Goal: Task Accomplishment & Management: Use online tool/utility

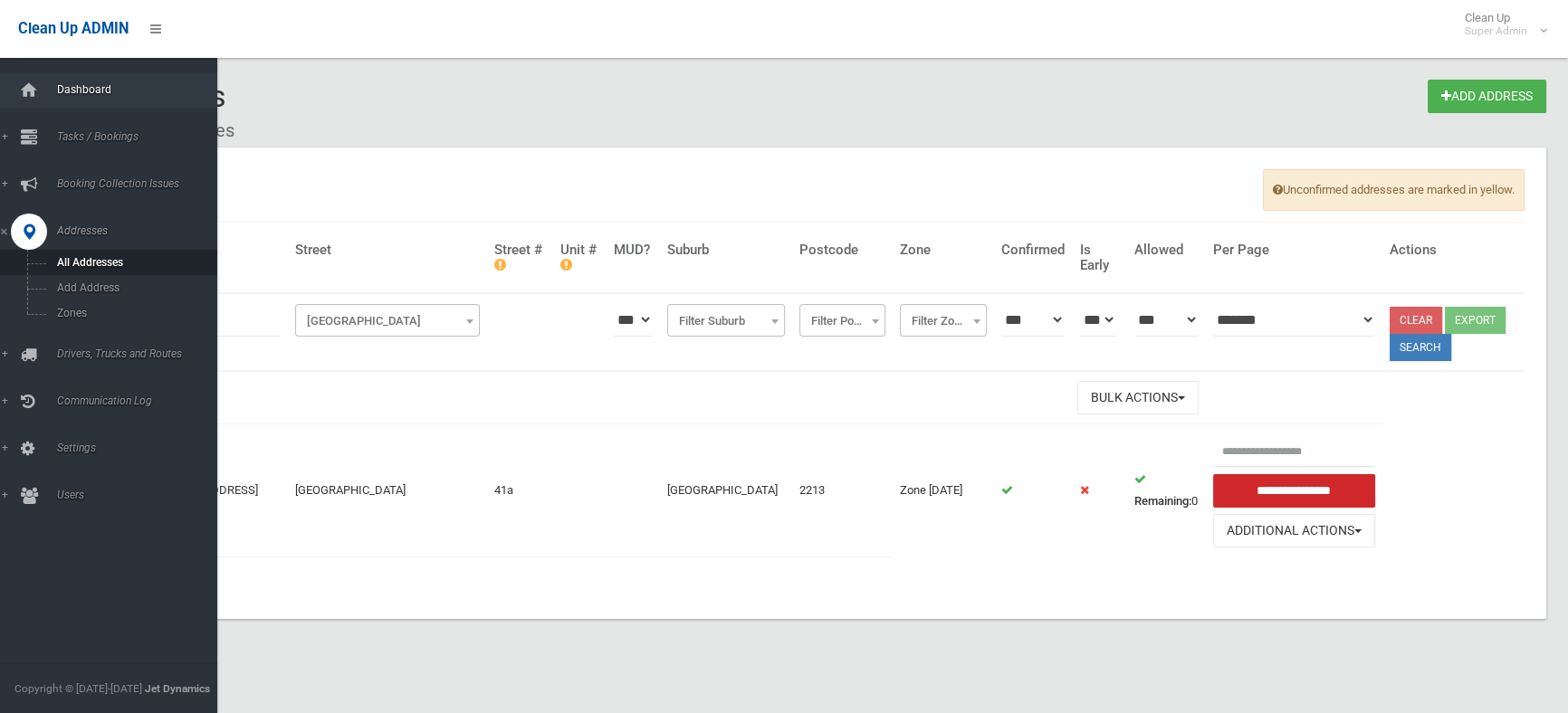
click at [73, 88] on span "Dashboard" at bounding box center [141, 89] width 178 height 13
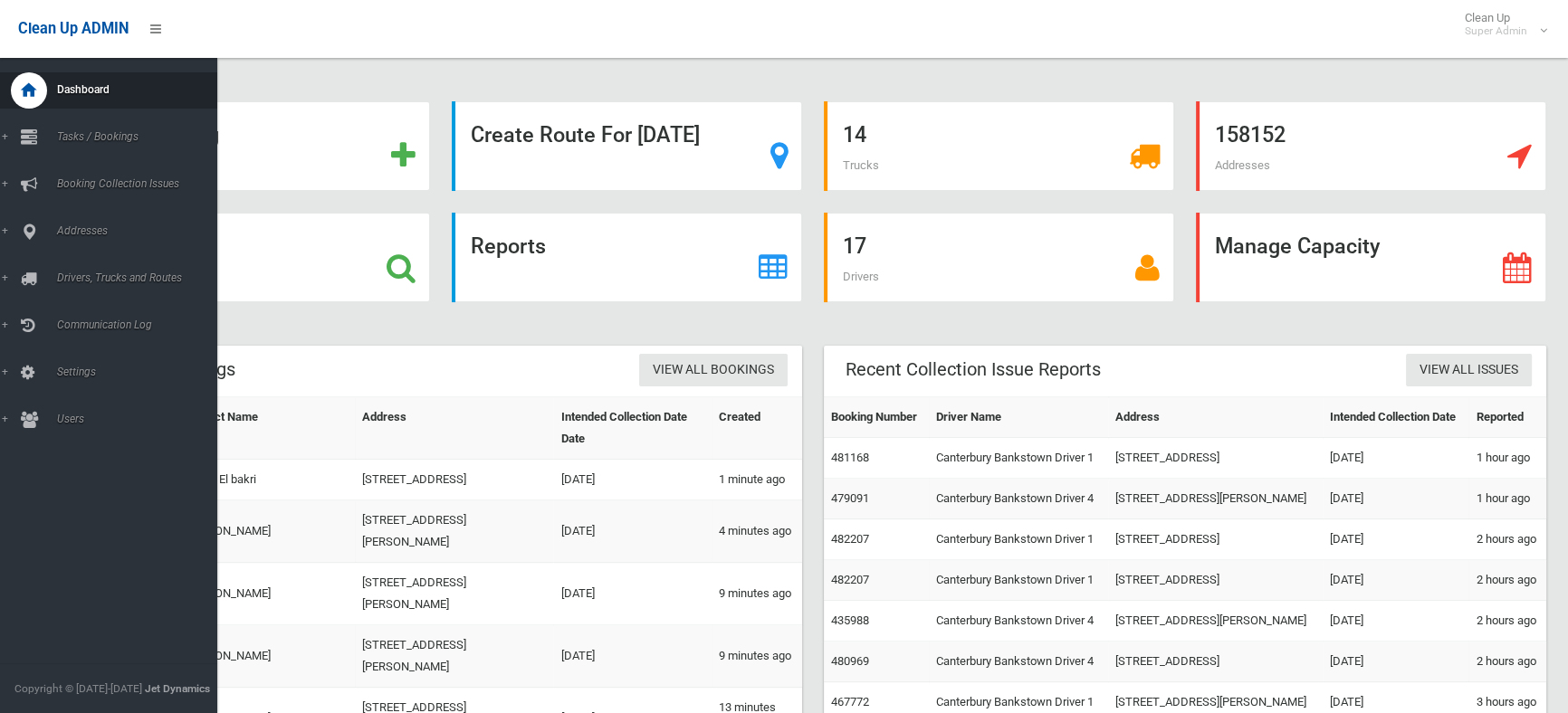
click at [76, 92] on span "Dashboard" at bounding box center [141, 89] width 178 height 13
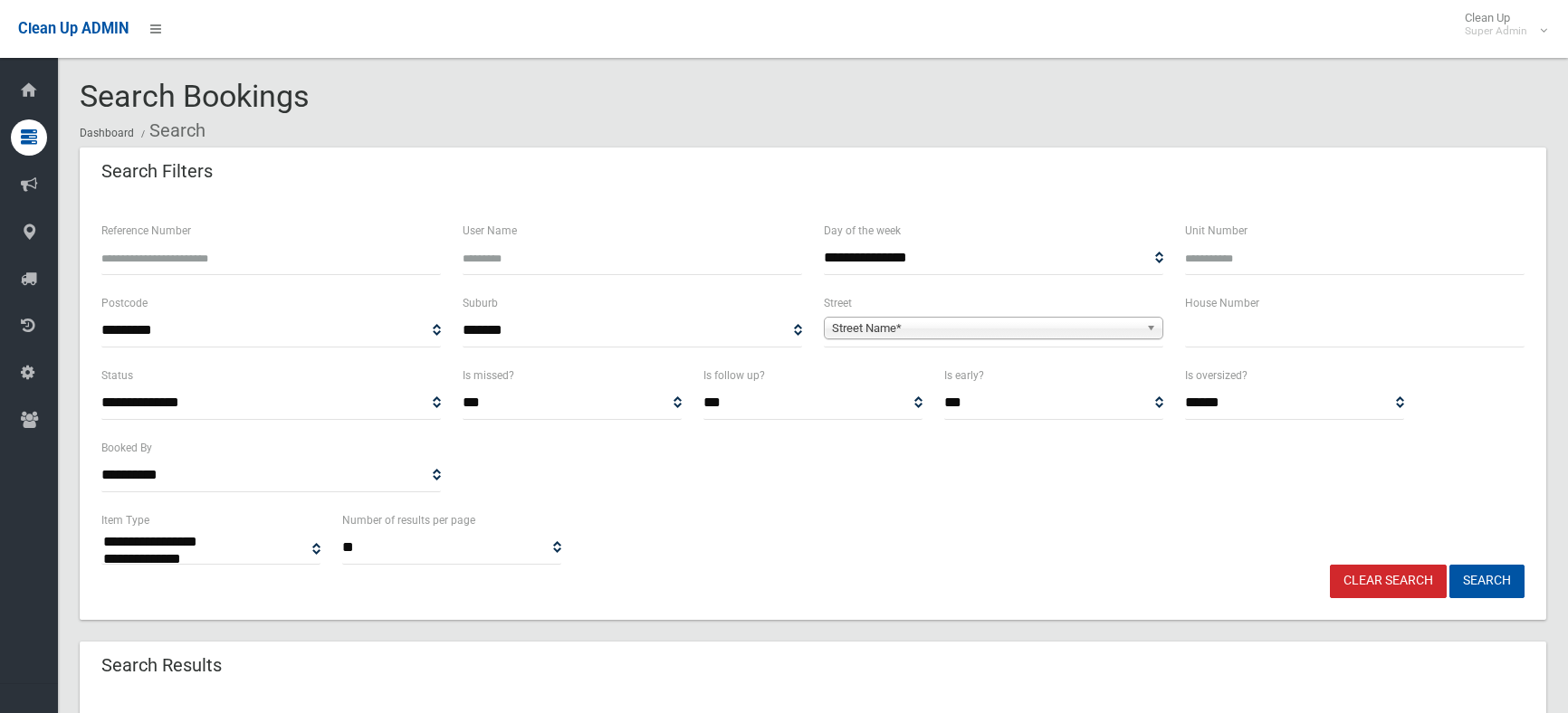
select select
click at [1223, 315] on input "text" at bounding box center [1354, 331] width 339 height 33
type input "**"
click at [951, 324] on span "Street Name*" at bounding box center [985, 329] width 307 height 22
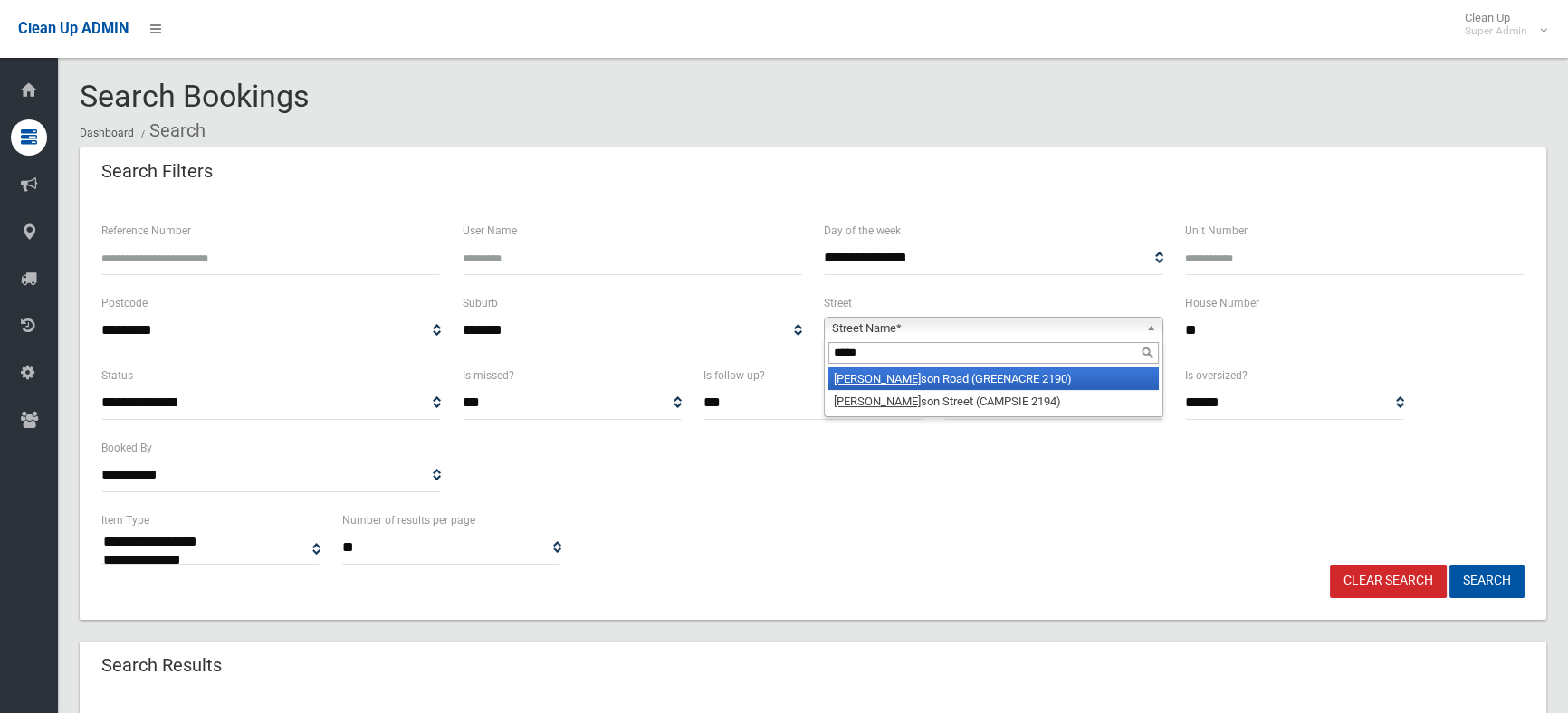
type input "*****"
click at [945, 382] on li "Tenny son Road (GREENACRE 2190)" at bounding box center [993, 379] width 330 height 23
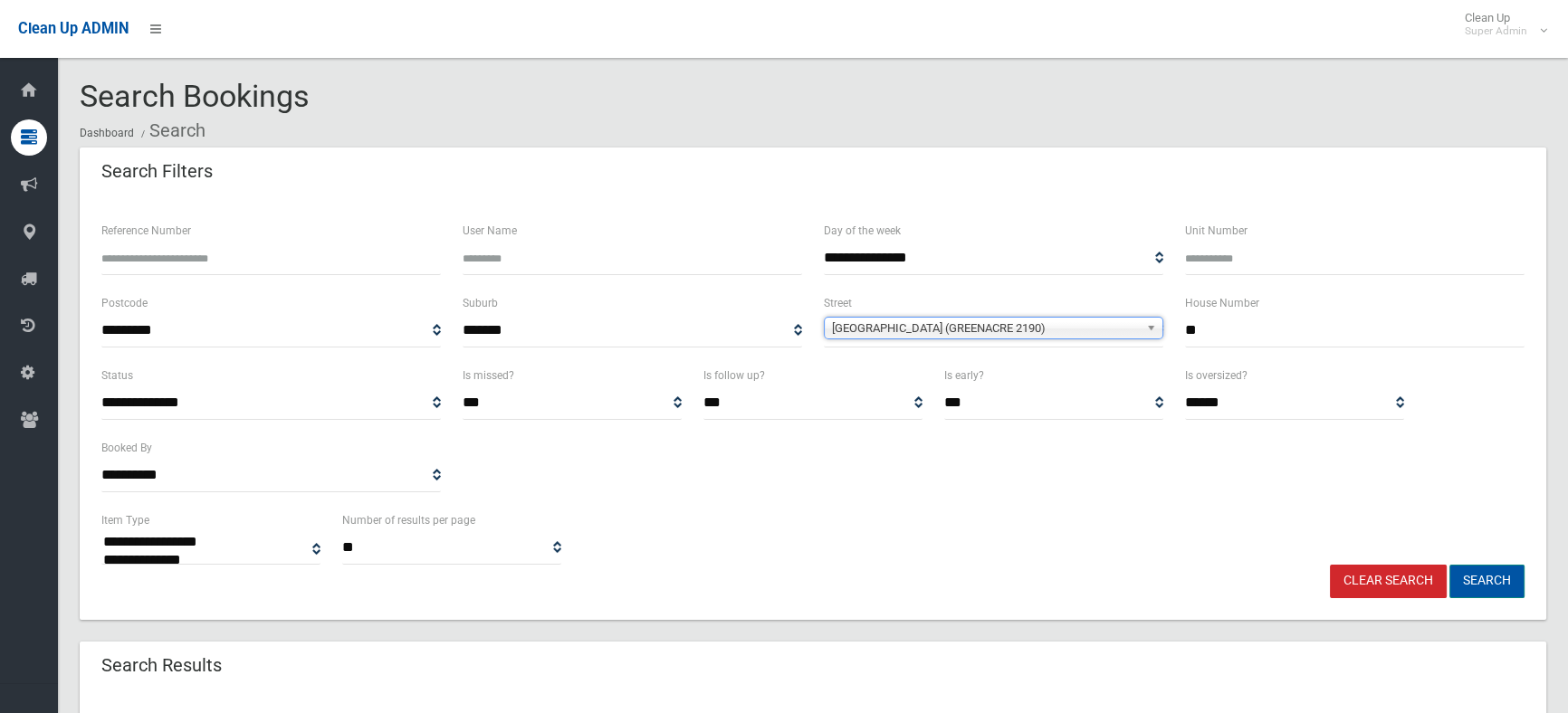
click at [1471, 591] on button "Search" at bounding box center [1487, 582] width 76 height 33
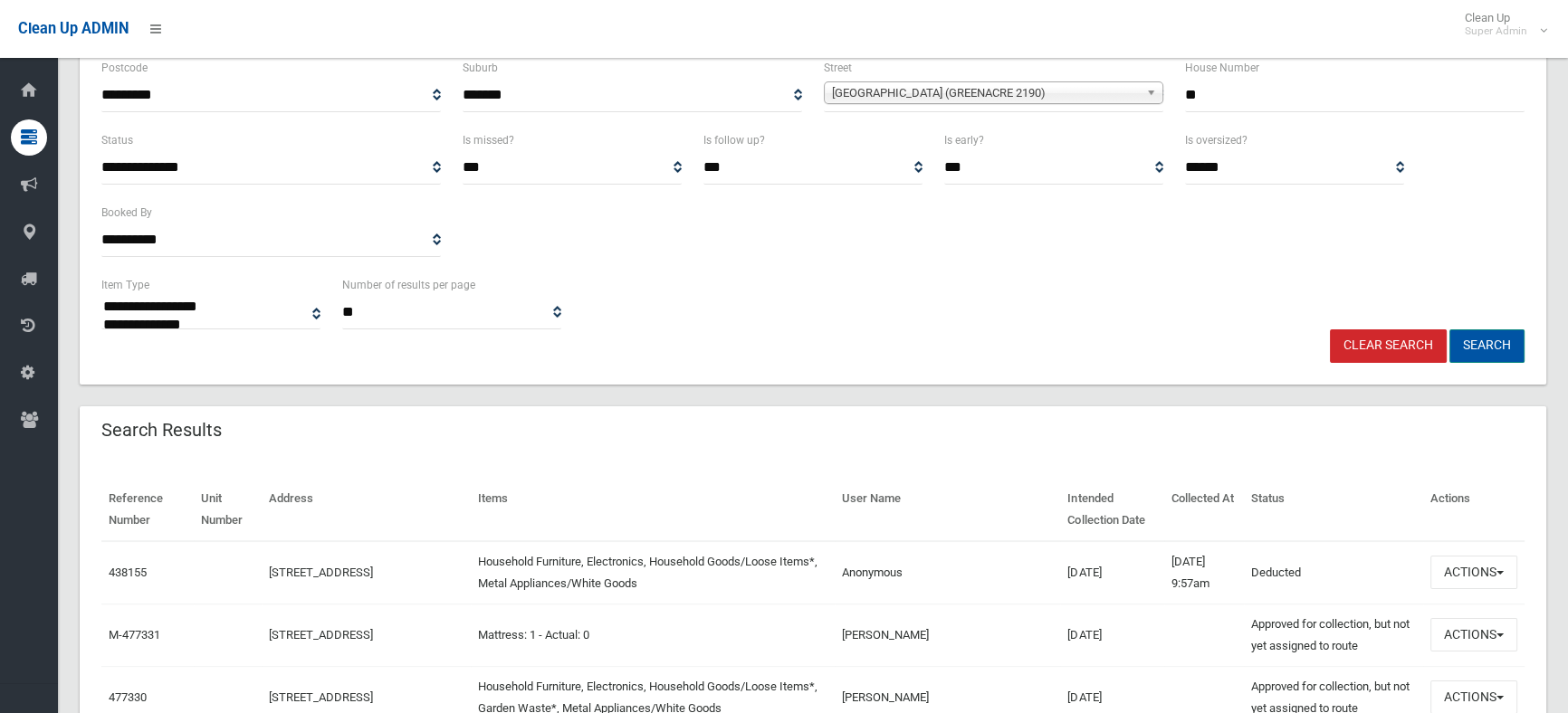
scroll to position [246, 0]
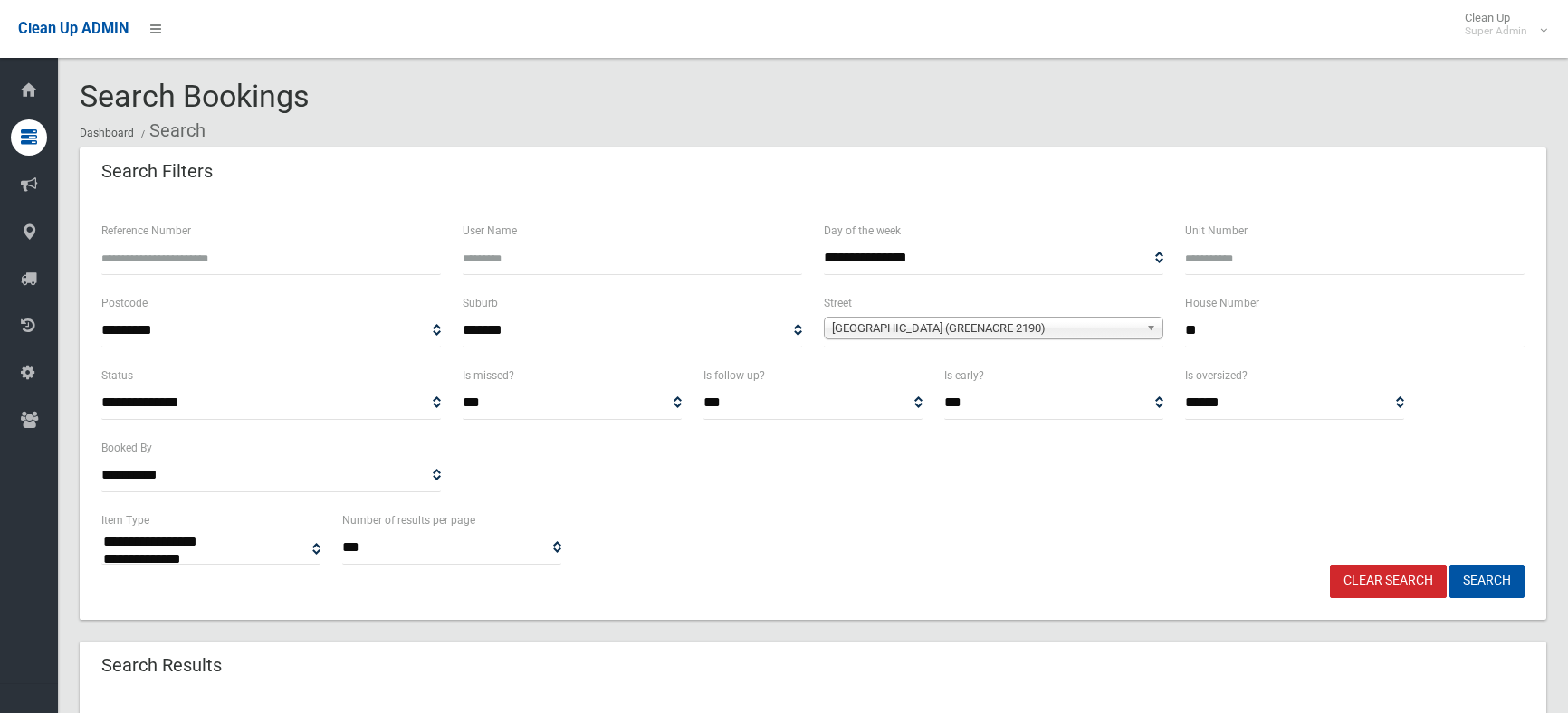
select select
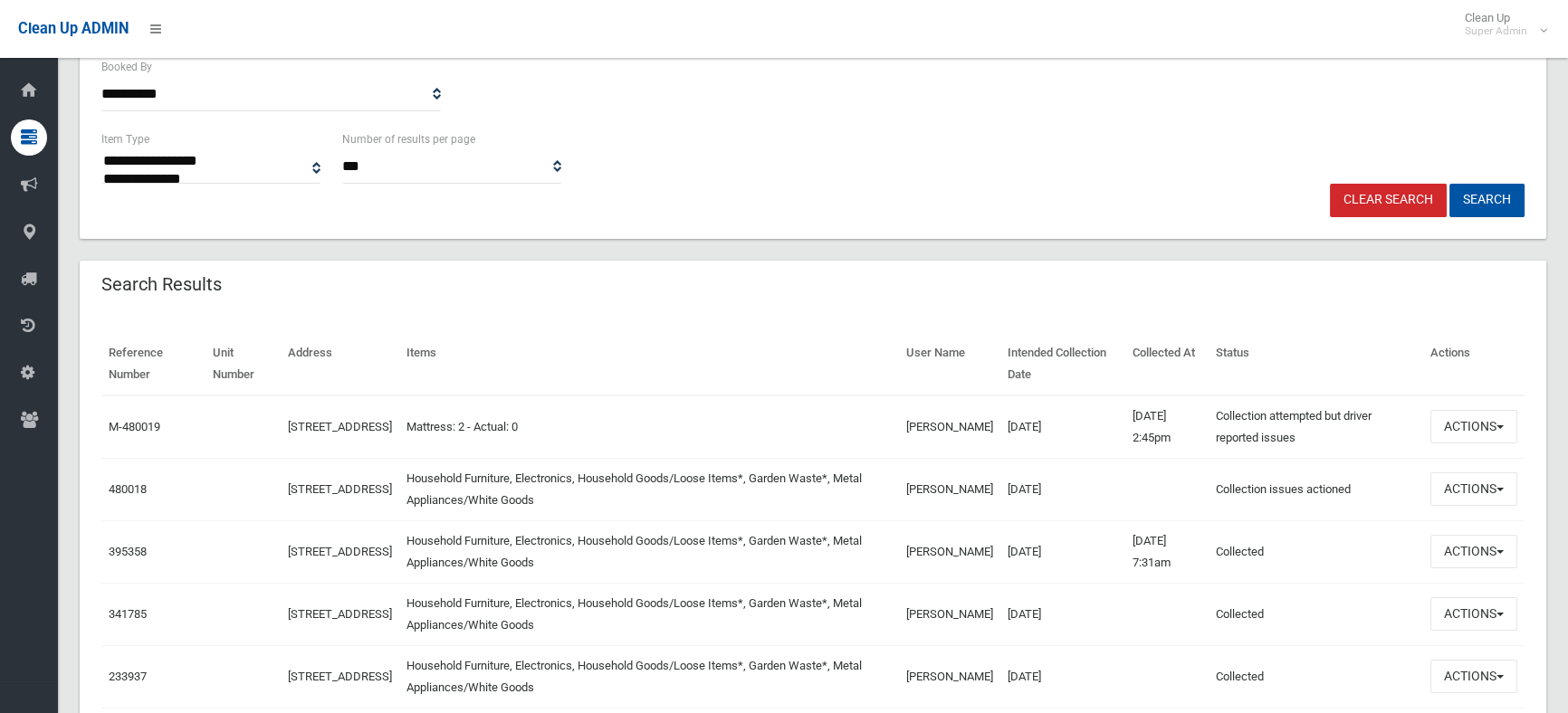
scroll to position [411, 0]
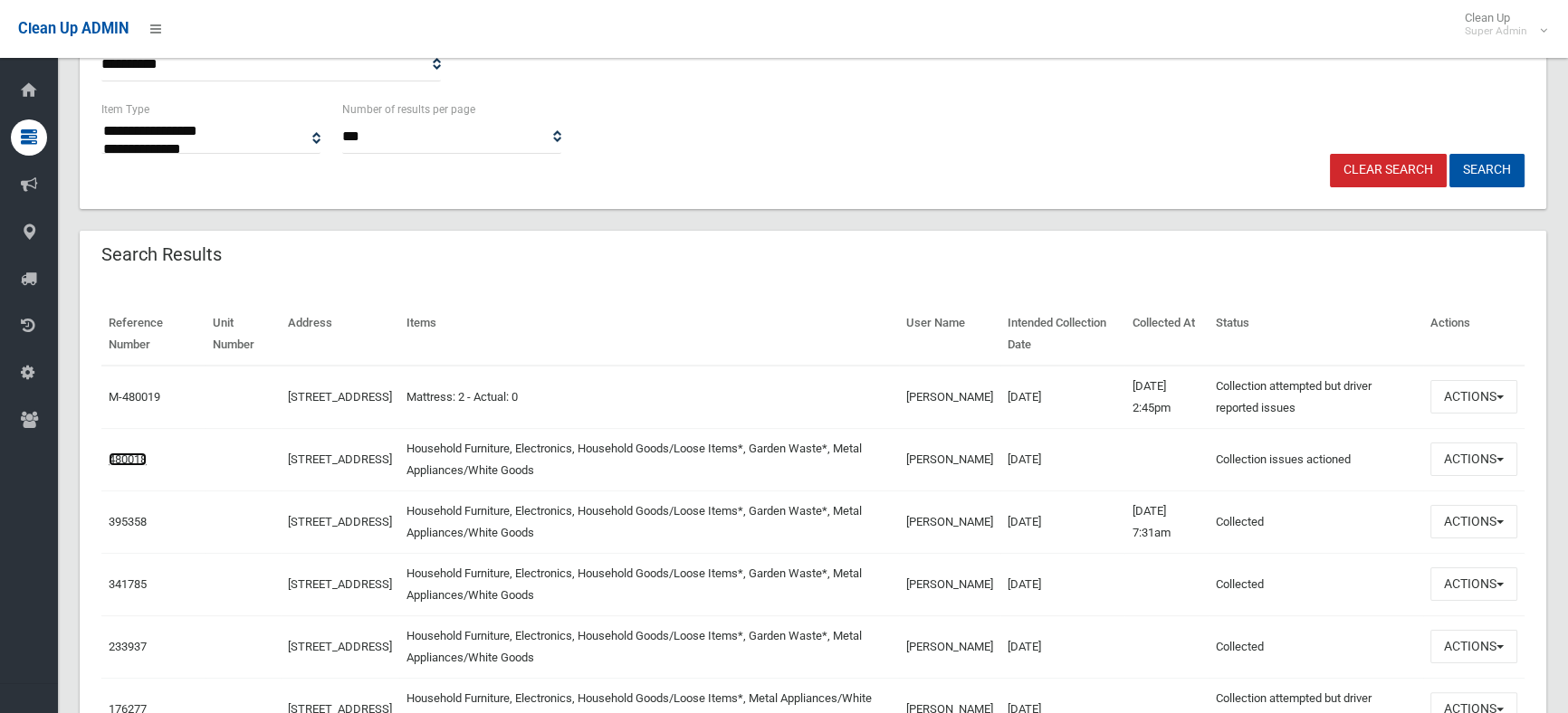
click at [145, 458] on link "480018" at bounding box center [127, 460] width 38 height 14
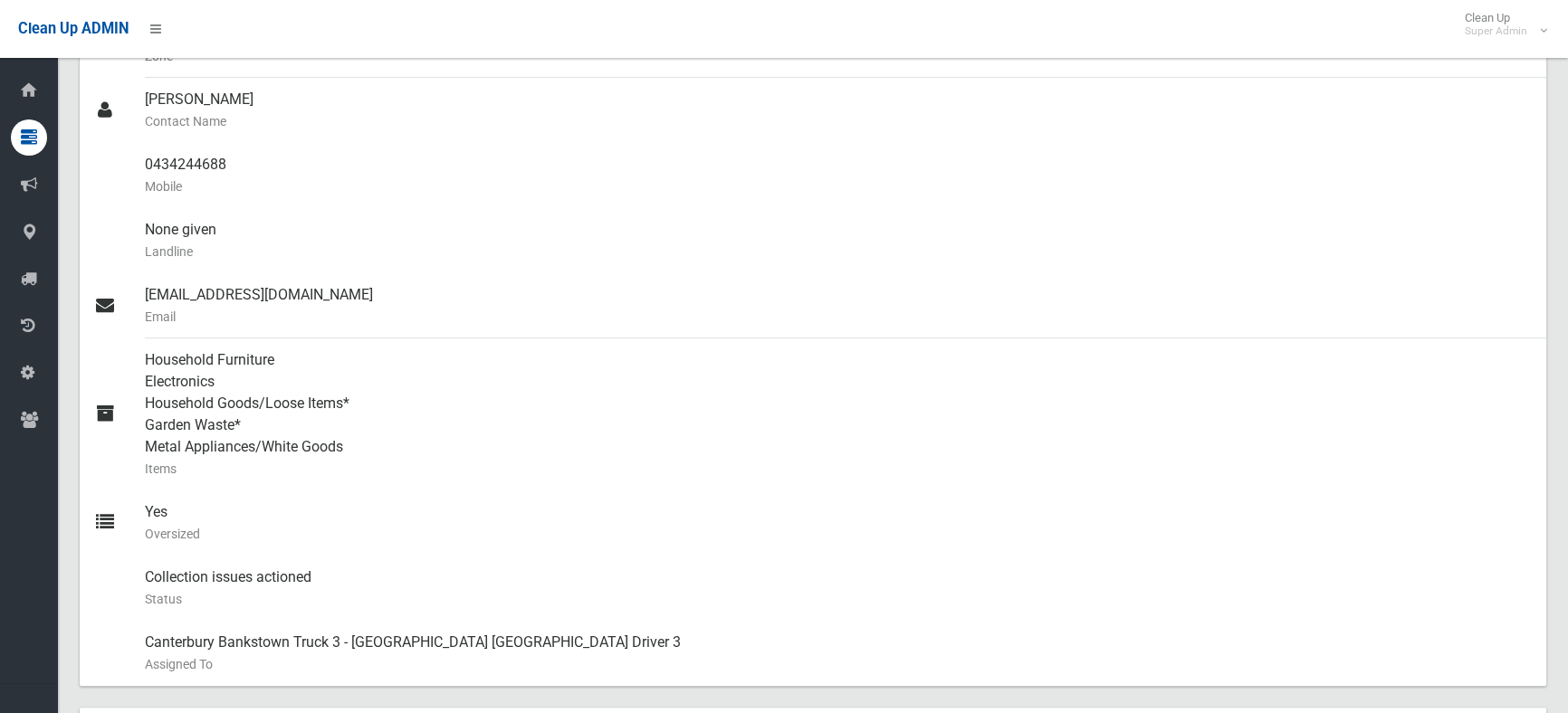
scroll to position [576, 0]
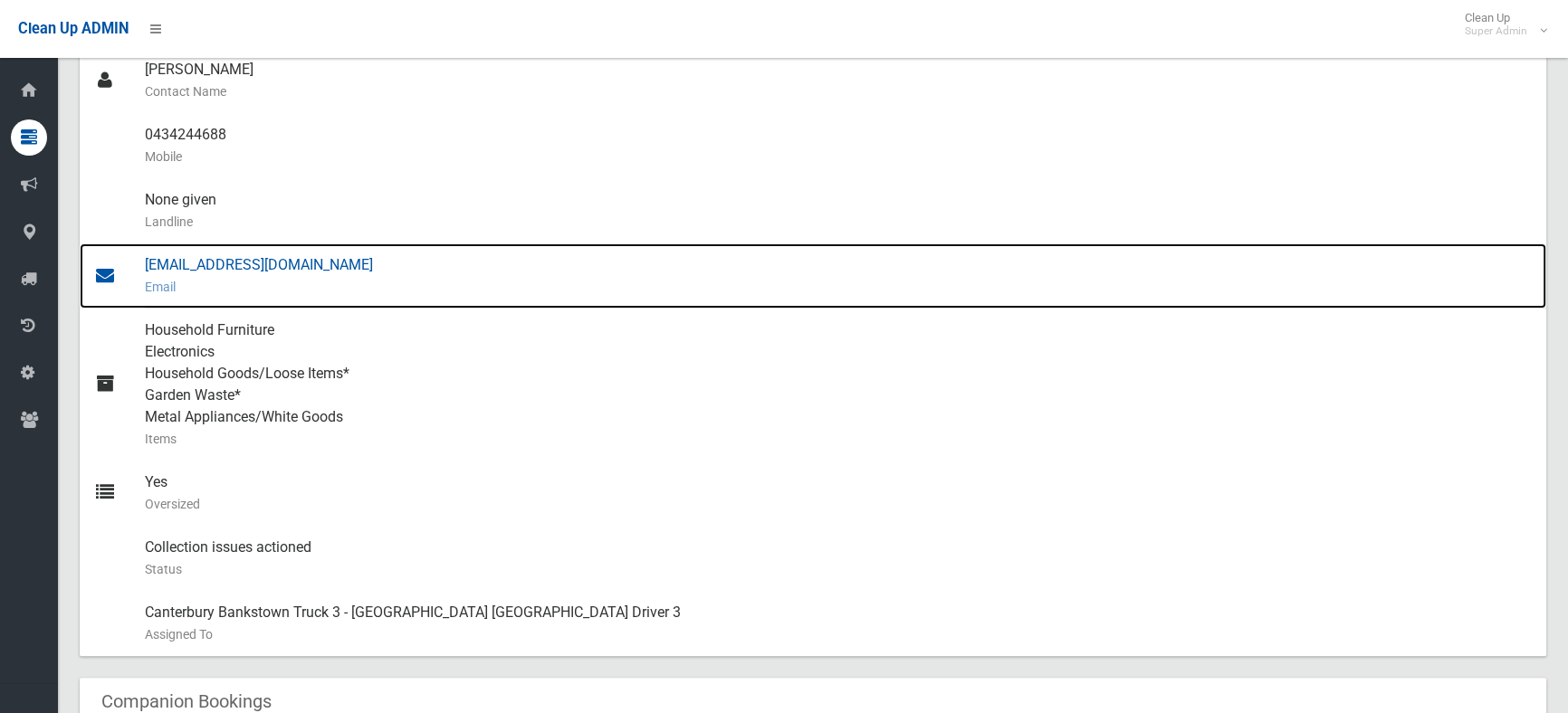
click at [243, 263] on div "jihanemansour@hotmail.com Email" at bounding box center [838, 276] width 1387 height 65
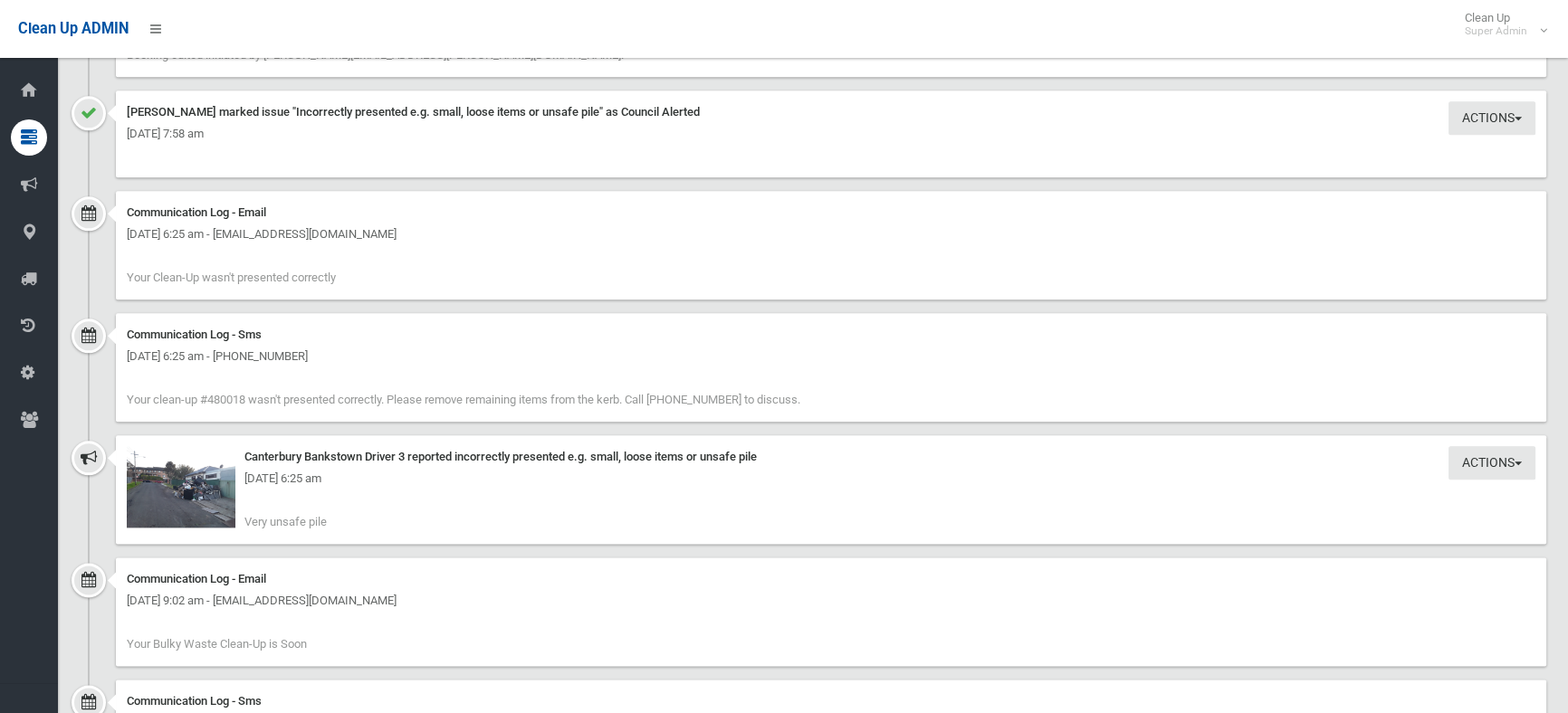
scroll to position [2717, 0]
click at [184, 494] on img at bounding box center [180, 484] width 109 height 81
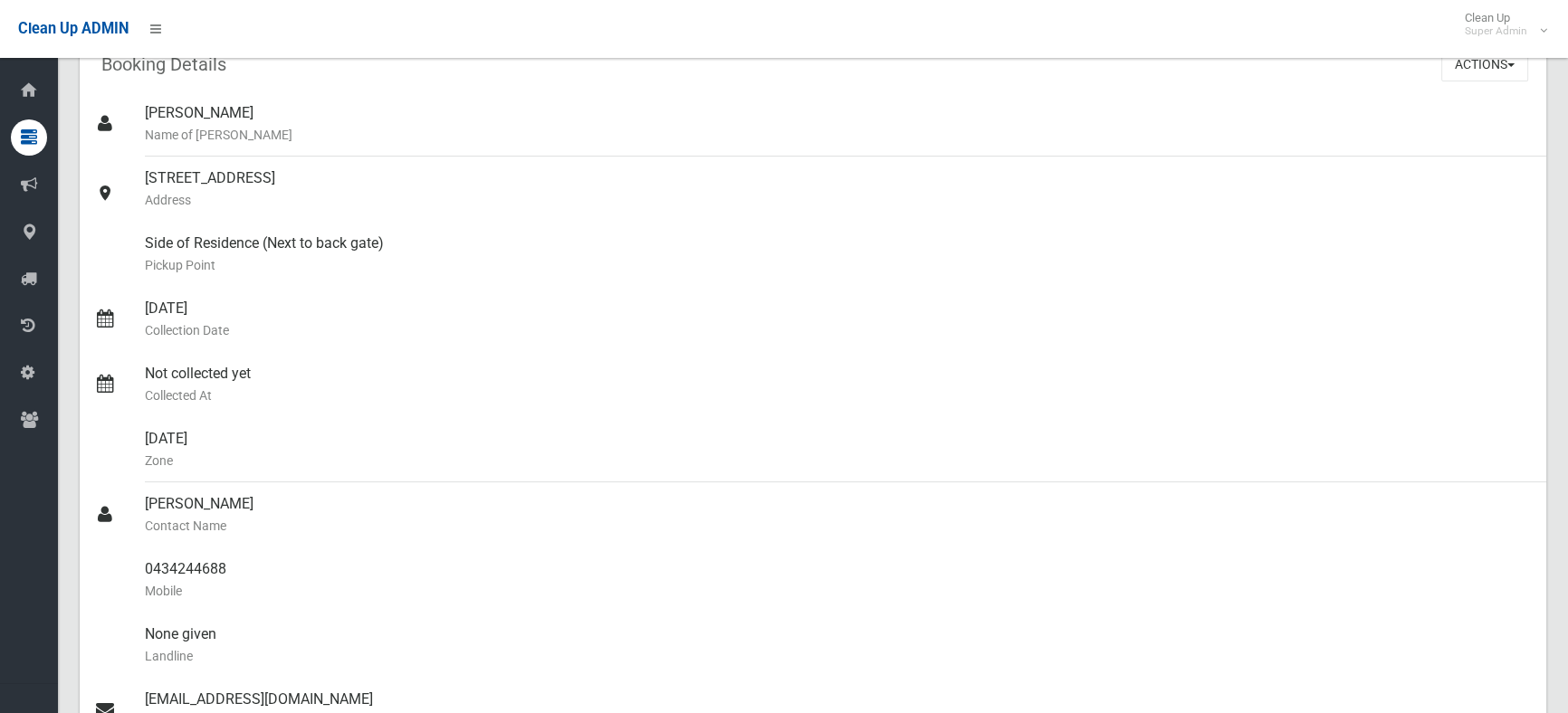
scroll to position [0, 0]
